Goal: Navigation & Orientation: Find specific page/section

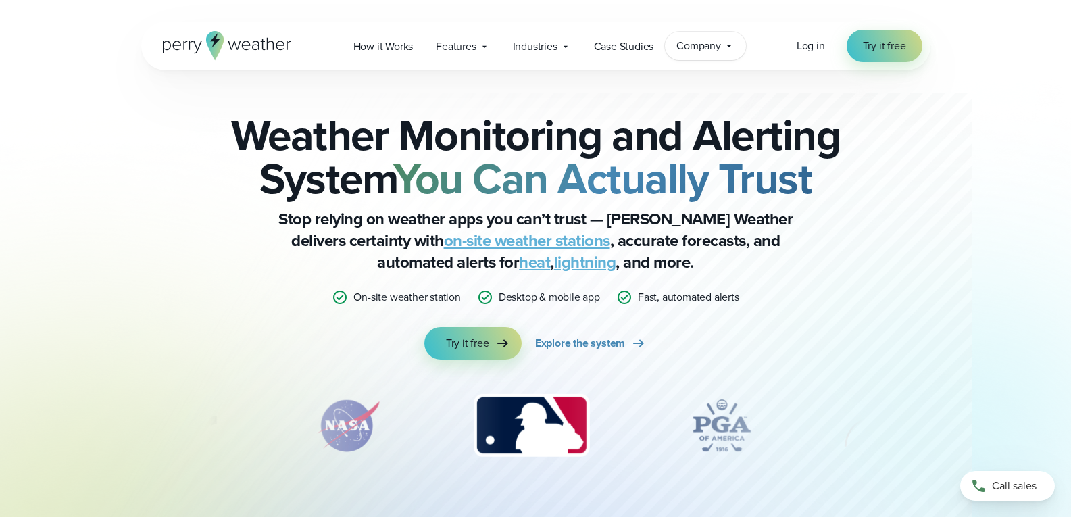
click at [693, 51] on span "Company" at bounding box center [698, 46] width 45 height 16
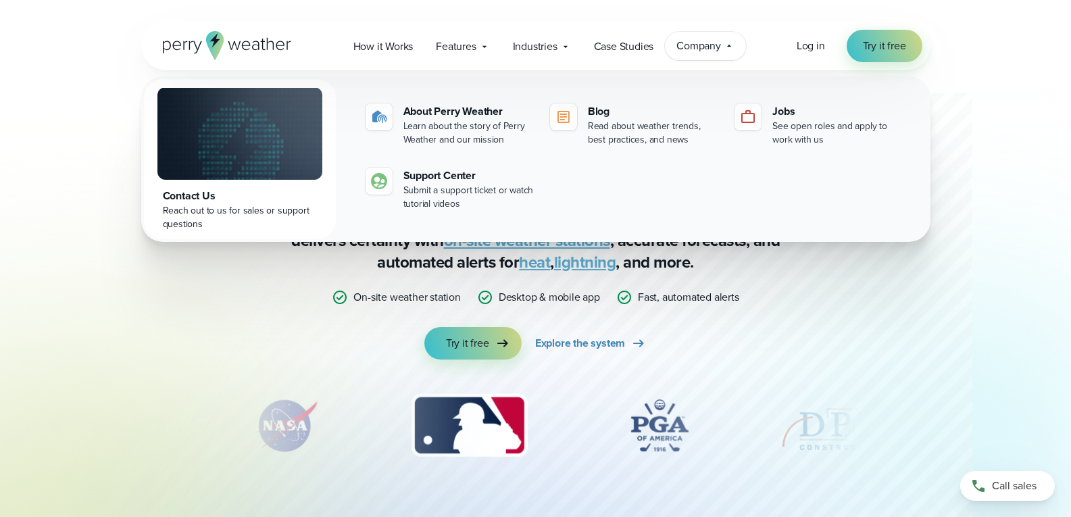
click at [693, 51] on span "Company" at bounding box center [698, 46] width 45 height 16
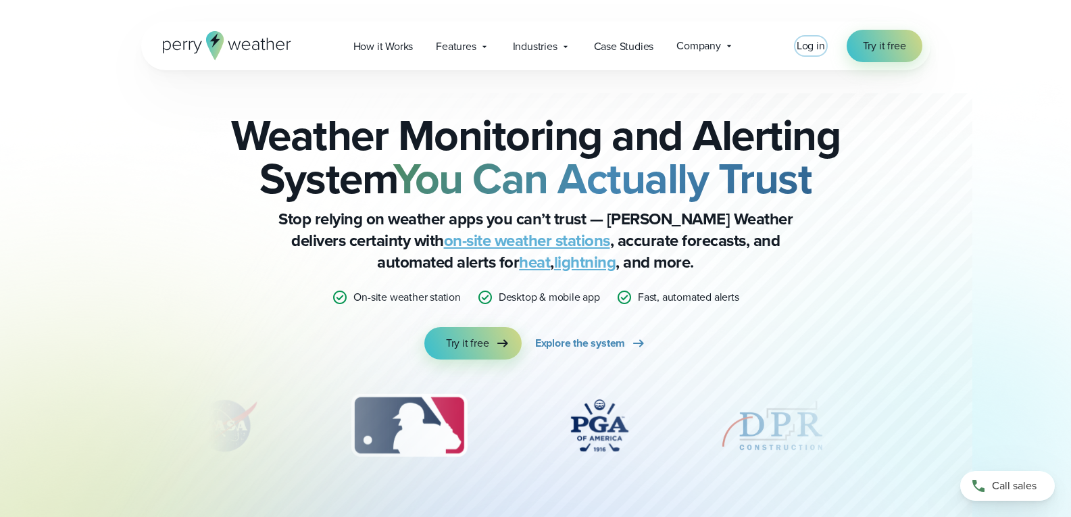
click at [805, 46] on span "Log in" at bounding box center [811, 46] width 28 height 16
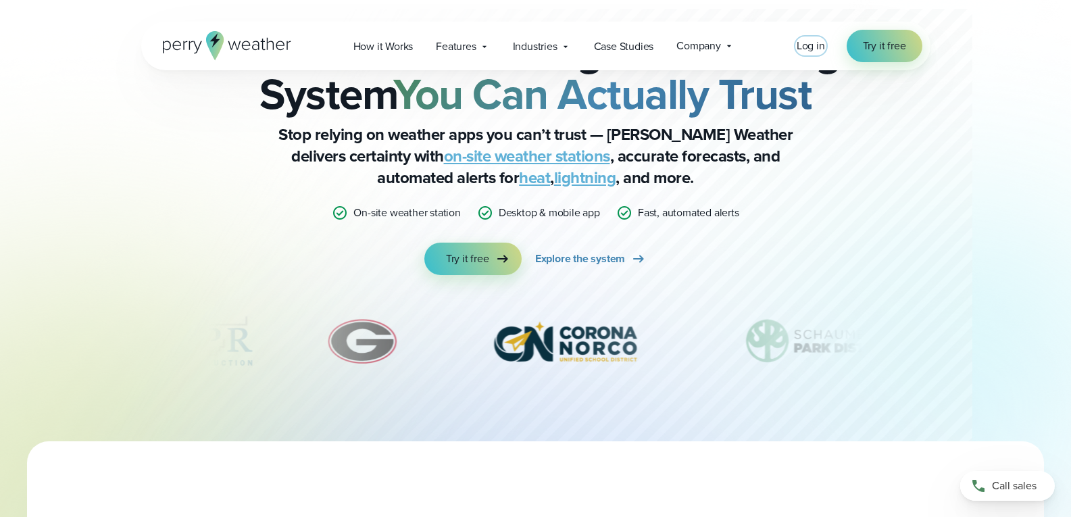
scroll to position [135, 0]
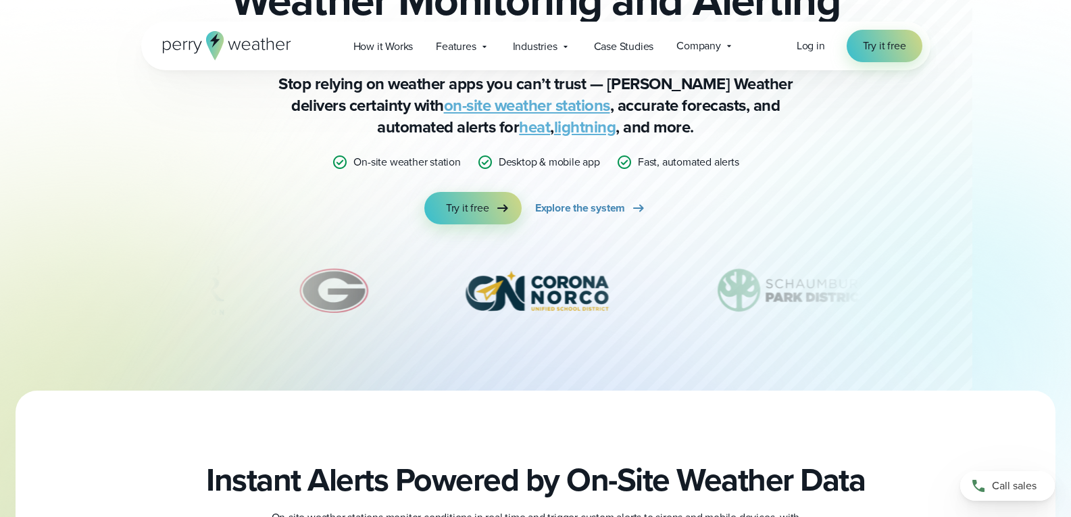
click at [551, 284] on img "7 of 12" at bounding box center [537, 291] width 192 height 68
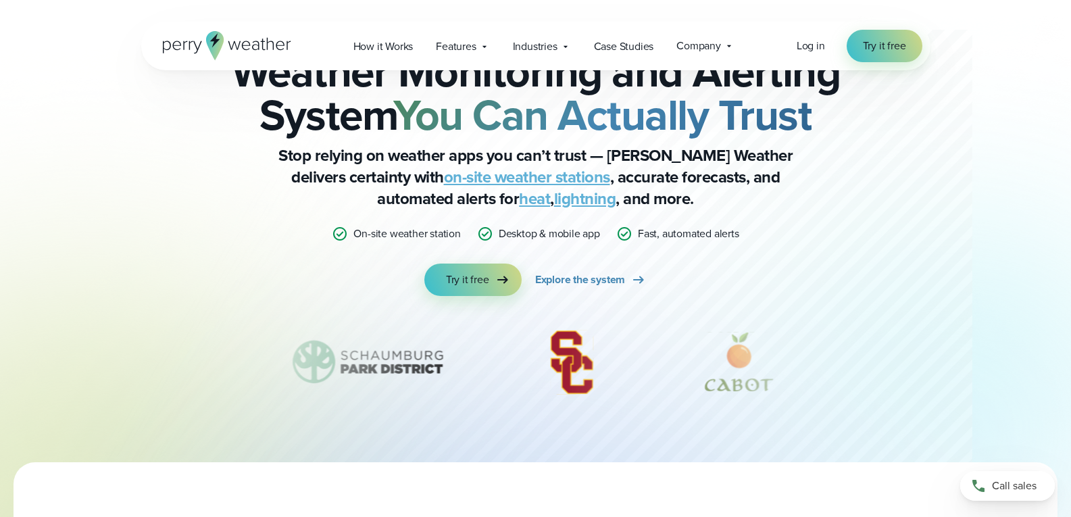
scroll to position [0, 0]
